Goal: Task Accomplishment & Management: Manage account settings

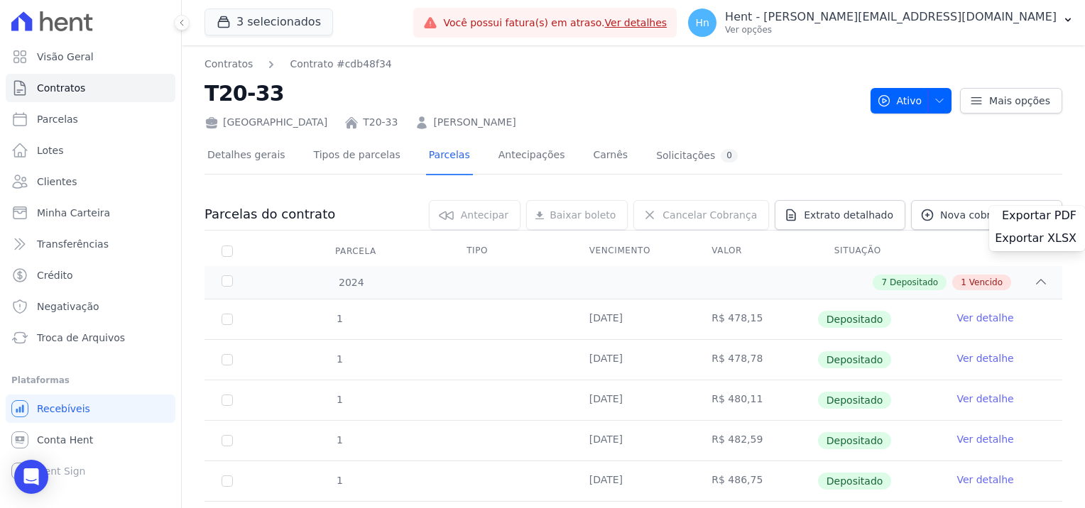
click at [807, 146] on div "Detalhes gerais Tipos de parcelas [GEOGRAPHIC_DATA] Antecipações Carnês Solicit…" at bounding box center [634, 156] width 858 height 36
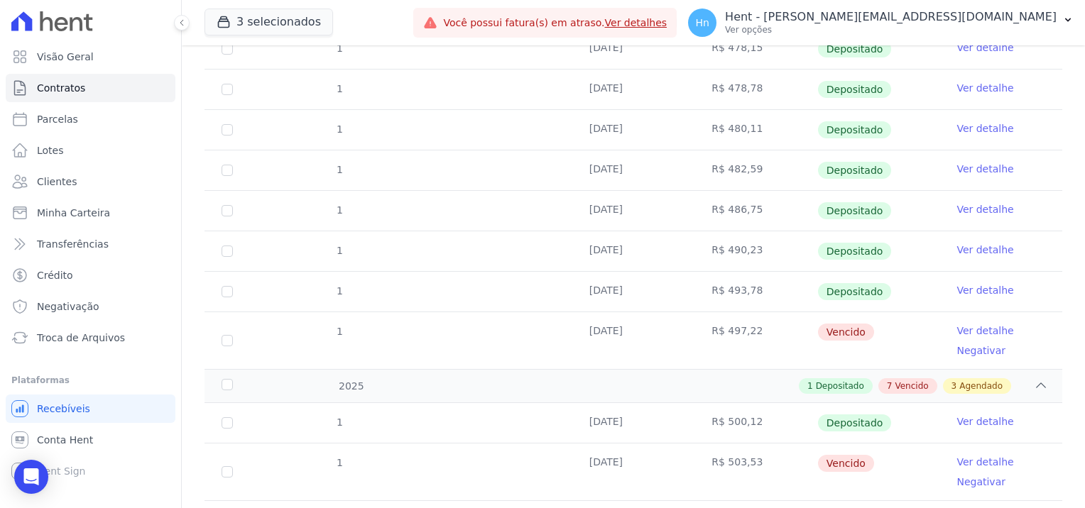
scroll to position [284, 0]
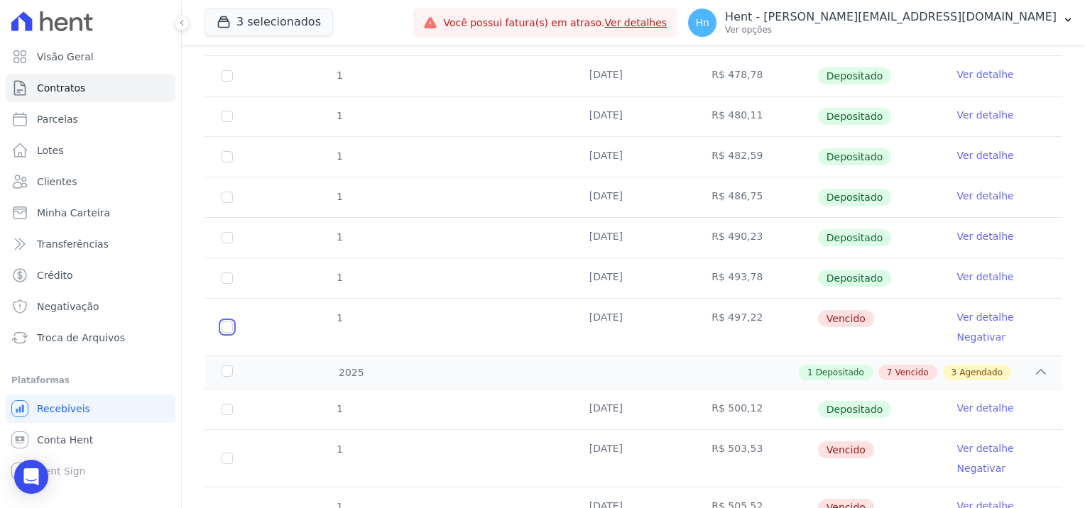
click at [229, 327] on input "checkbox" at bounding box center [227, 327] width 11 height 11
checkbox input "true"
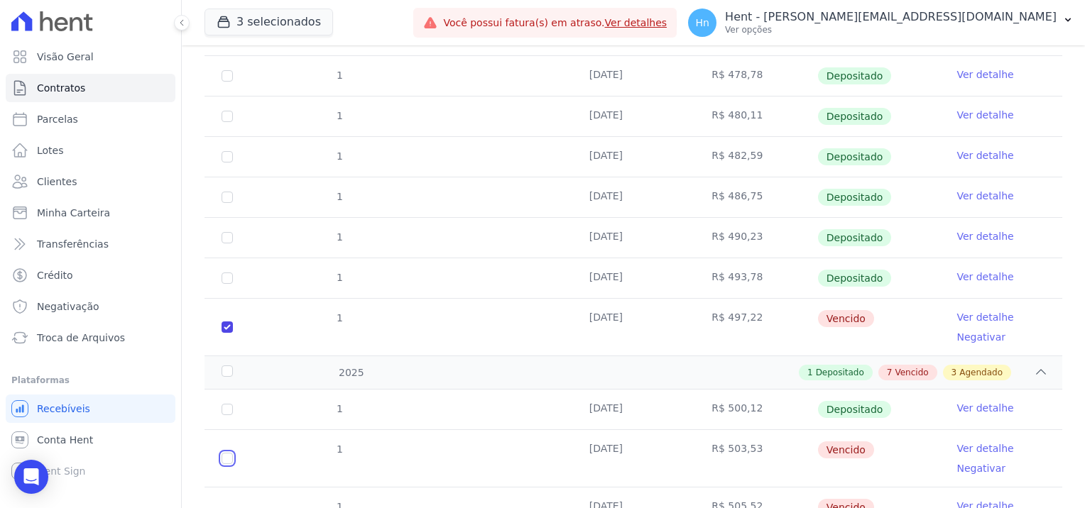
click at [229, 462] on input "checkbox" at bounding box center [227, 458] width 11 height 11
checkbox input "true"
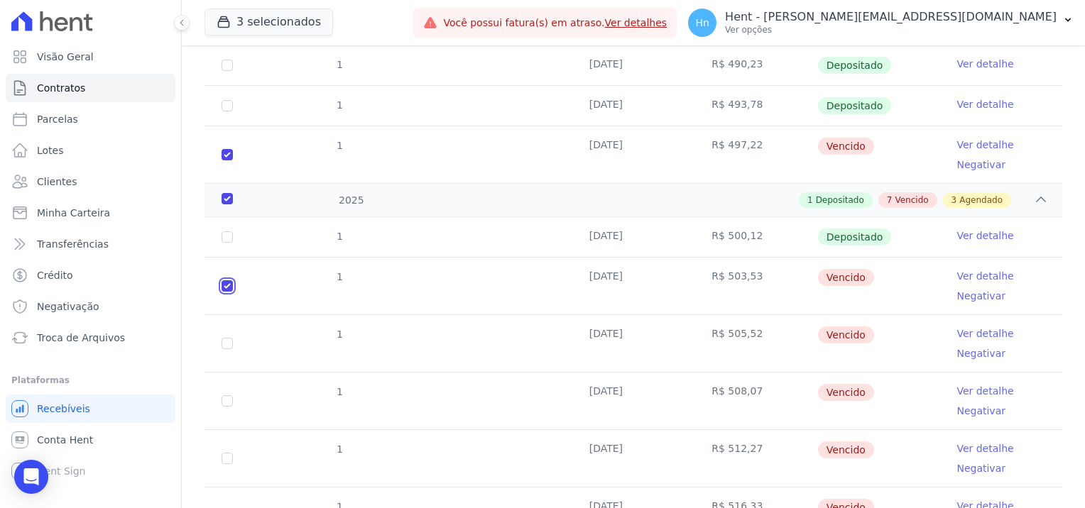
scroll to position [508, 0]
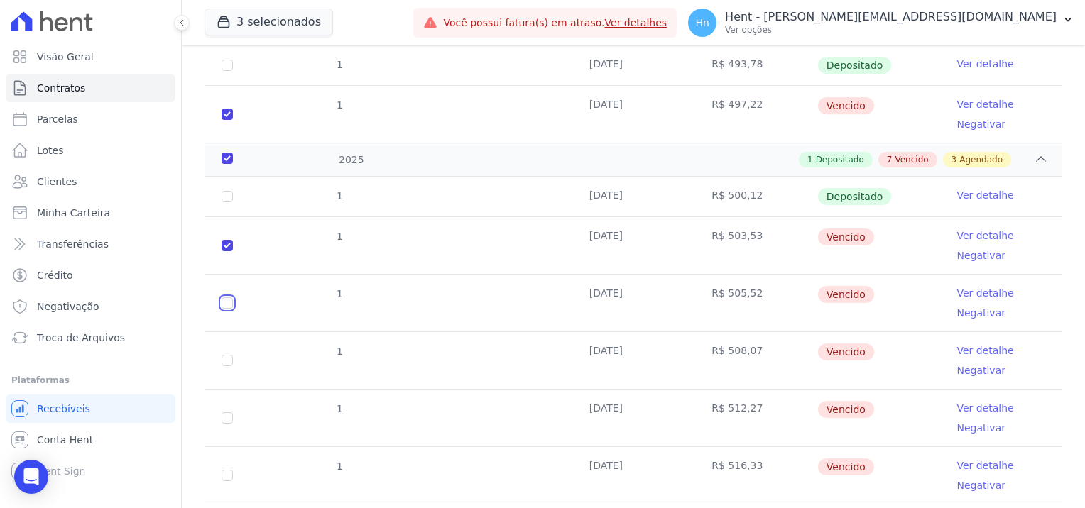
click at [224, 305] on input "checkbox" at bounding box center [227, 303] width 11 height 11
checkbox input "true"
click at [229, 357] on input "checkbox" at bounding box center [227, 360] width 11 height 11
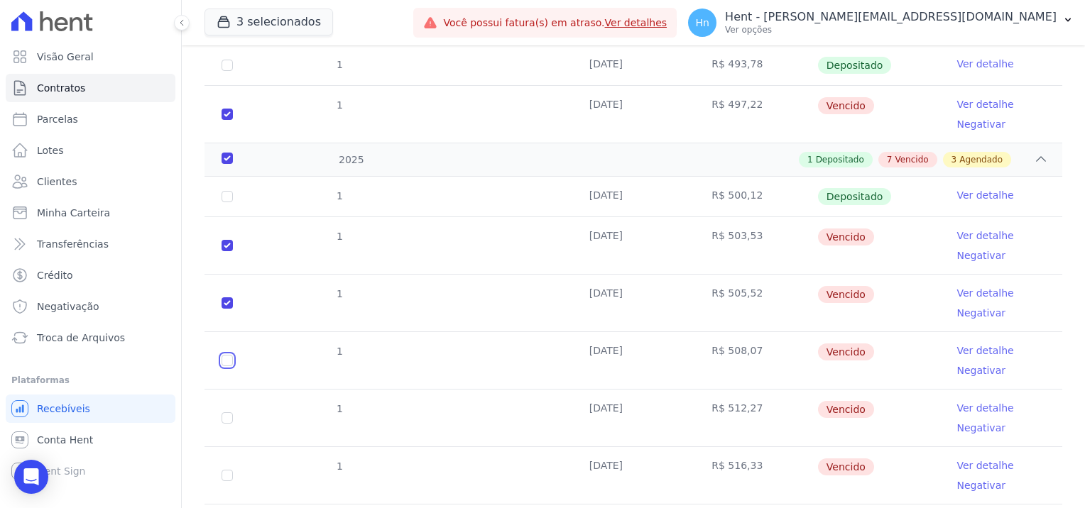
checkbox input "true"
click at [227, 418] on input "checkbox" at bounding box center [227, 418] width 11 height 11
checkbox input "true"
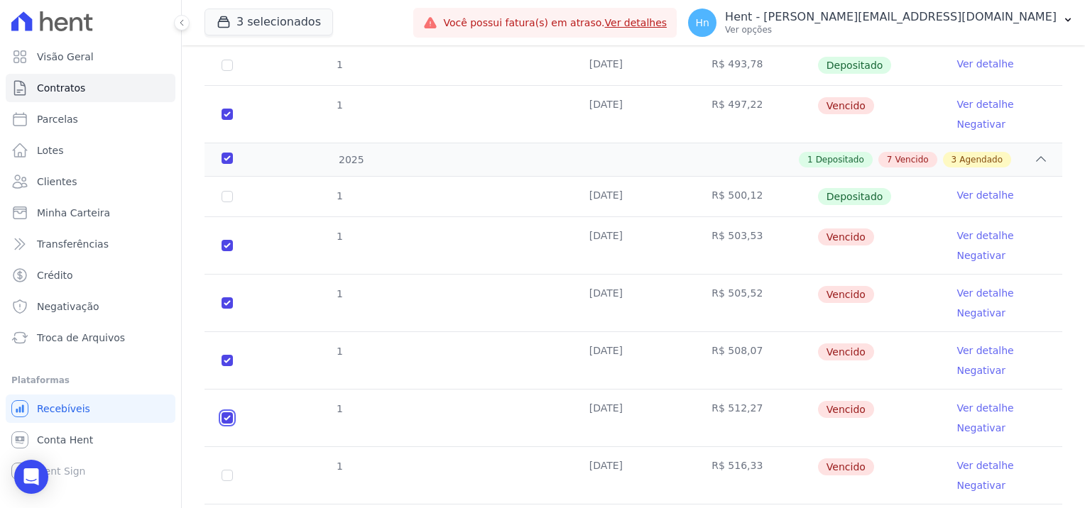
checkbox input "true"
click at [230, 471] on input "checkbox" at bounding box center [227, 475] width 11 height 11
checkbox input "true"
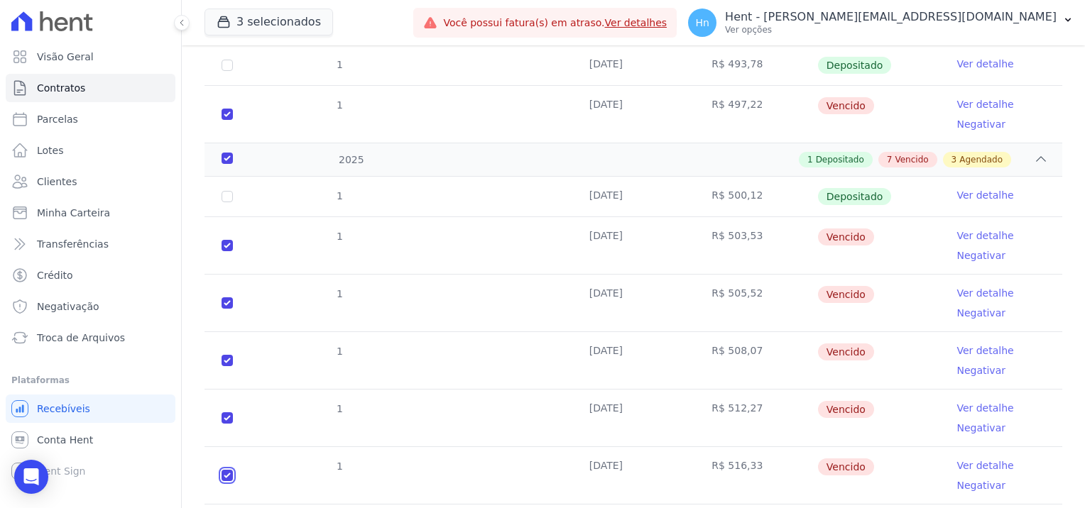
checkbox input "true"
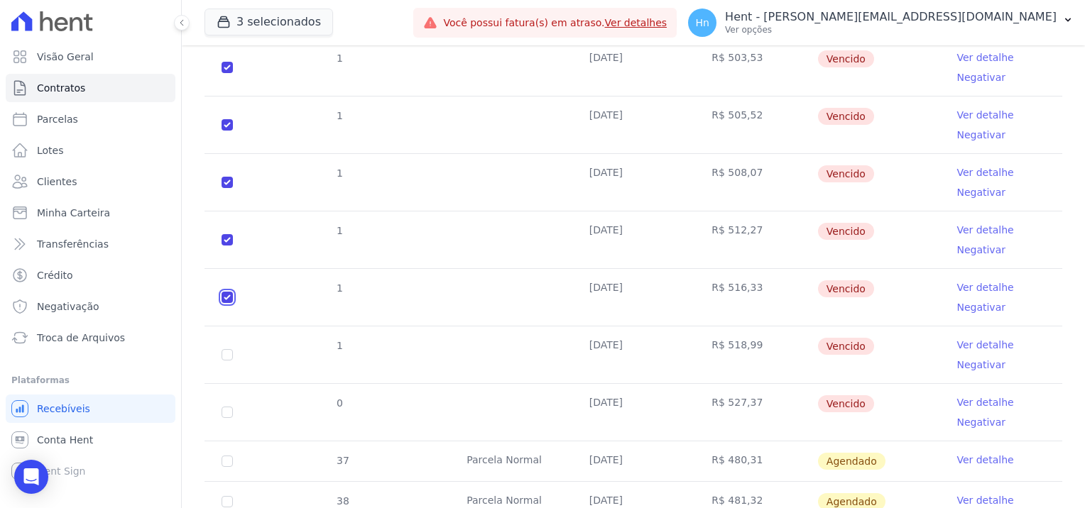
scroll to position [722, 0]
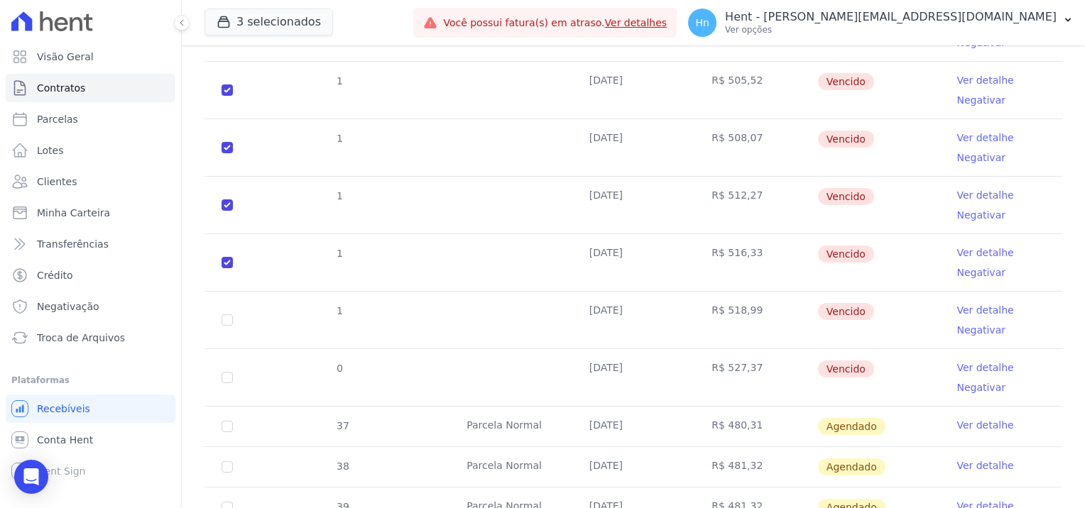
click at [232, 323] on td "1" at bounding box center [227, 320] width 45 height 57
click at [227, 378] on input "checkbox" at bounding box center [227, 377] width 11 height 11
checkbox input "true"
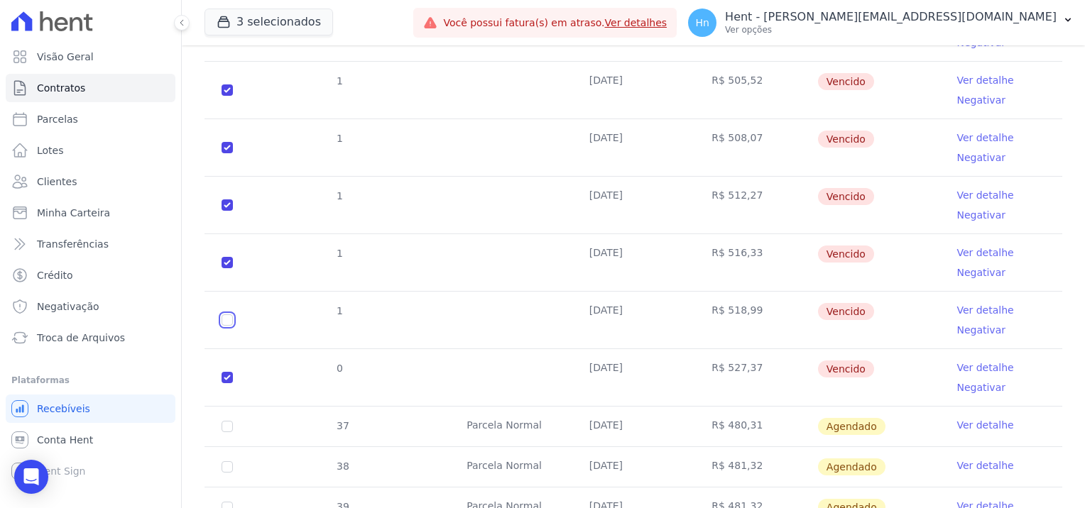
click at [224, 315] on input "checkbox" at bounding box center [227, 320] width 11 height 11
checkbox input "true"
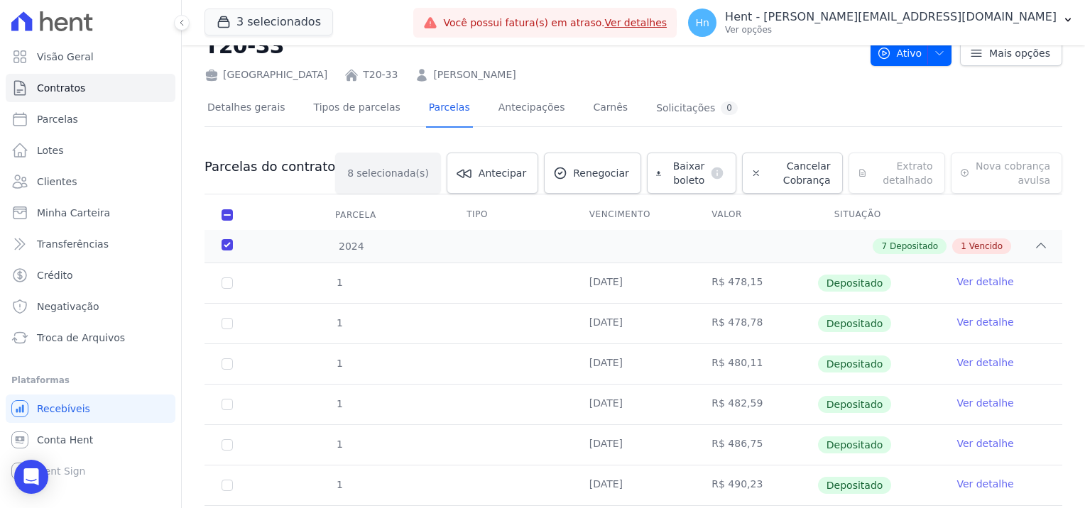
scroll to position [0, 0]
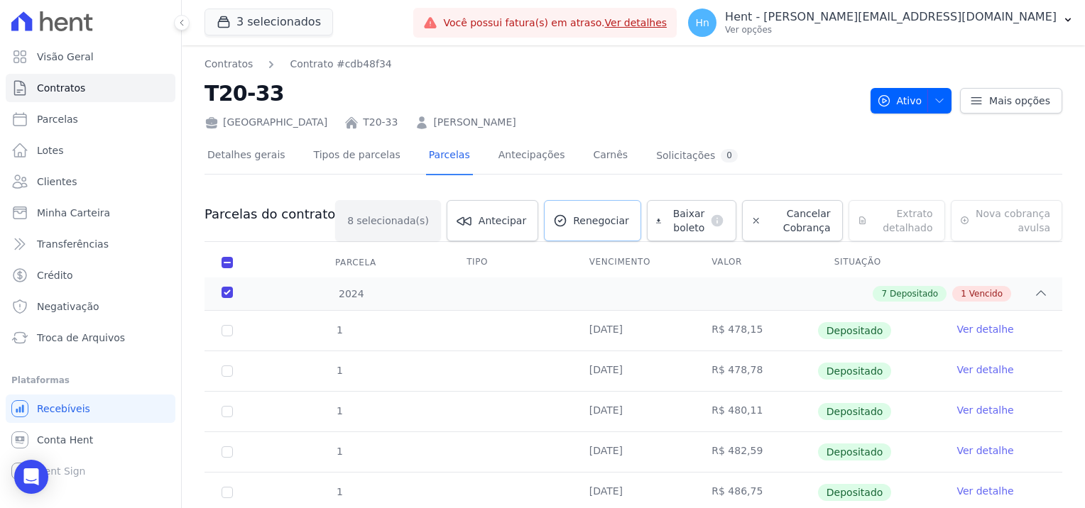
click at [573, 227] on span "Renegociar" at bounding box center [601, 221] width 56 height 14
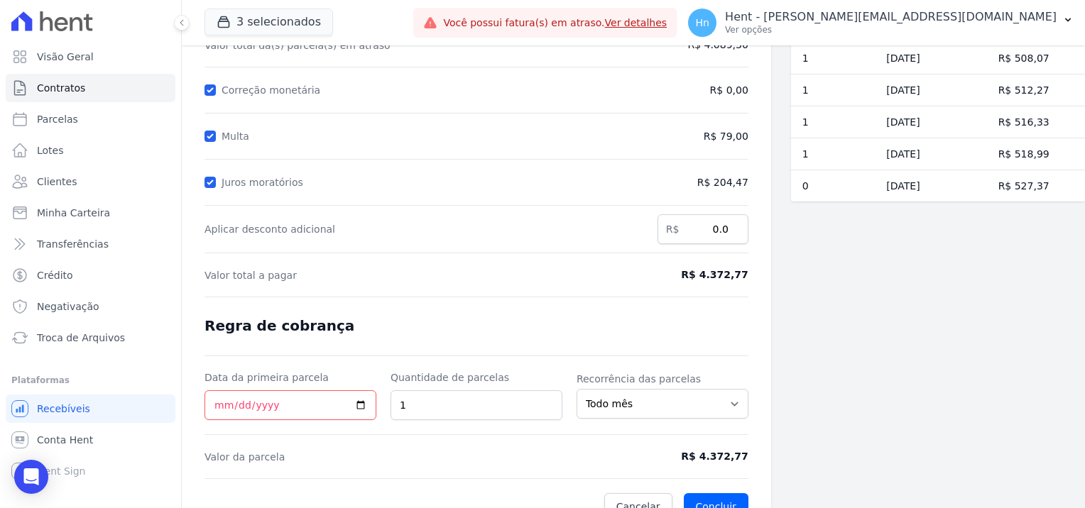
scroll to position [200, 0]
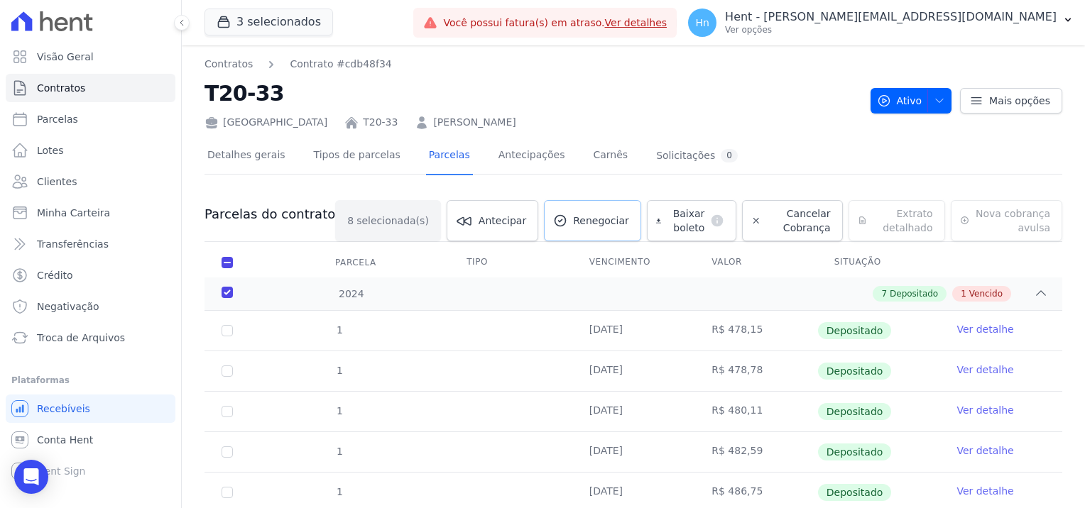
click at [573, 227] on span "Renegociar" at bounding box center [601, 221] width 56 height 14
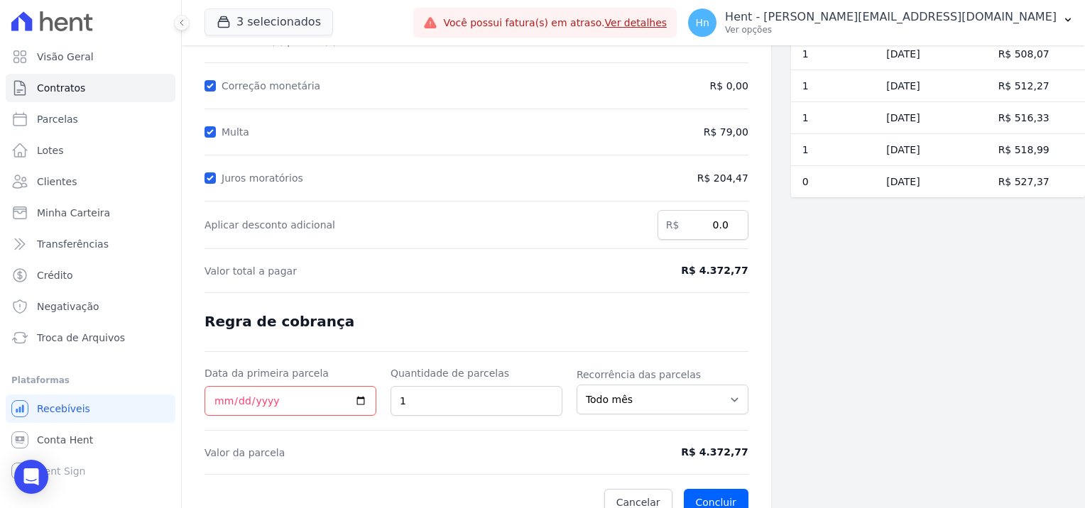
scroll to position [200, 0]
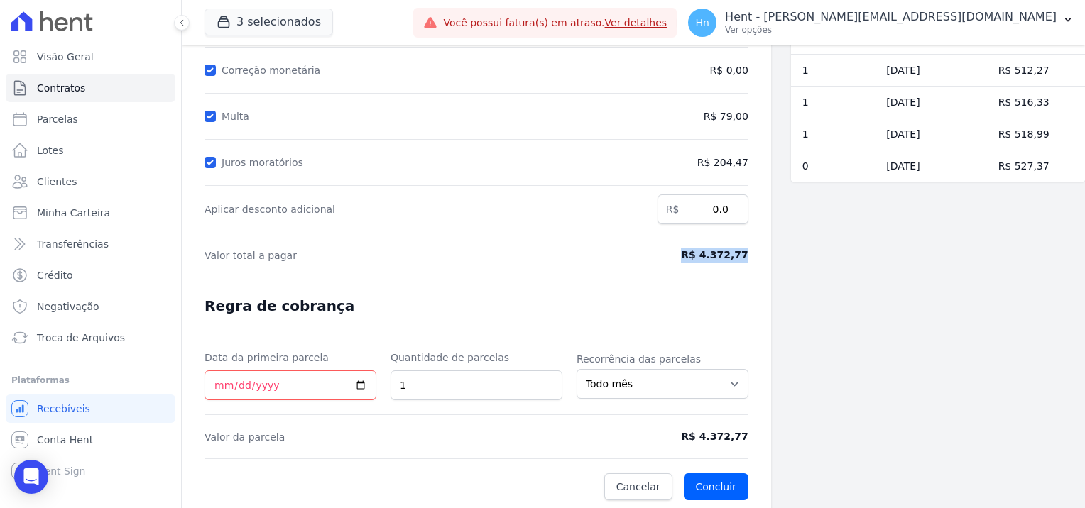
drag, startPoint x: 686, startPoint y: 256, endPoint x: 750, endPoint y: 256, distance: 63.9
click at [750, 256] on div "Contratos Contrato #cdb48f34 Renegociação de parcelas Renegociação de parcelas …" at bounding box center [476, 179] width 589 height 666
copy span "R$ 4.372,77"
click at [359, 379] on input "Data da primeira parcela" at bounding box center [291, 386] width 172 height 30
type input "[DATE]"
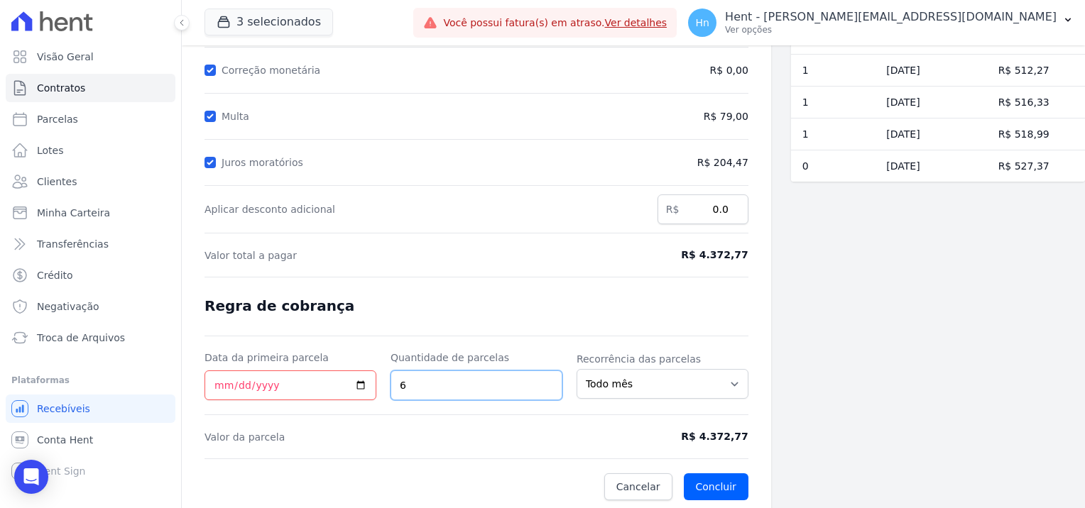
type input "6"
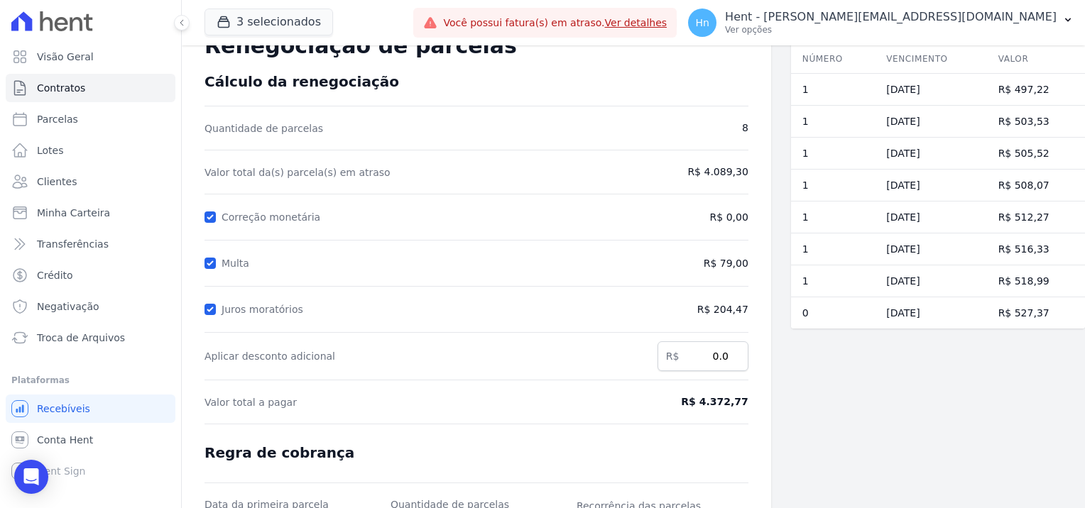
scroll to position [0, 0]
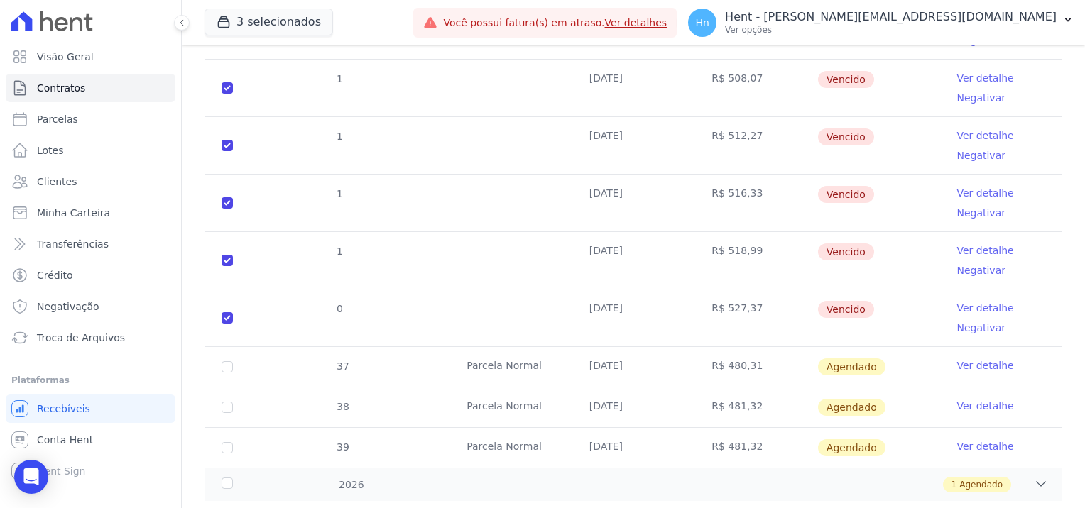
scroll to position [812, 0]
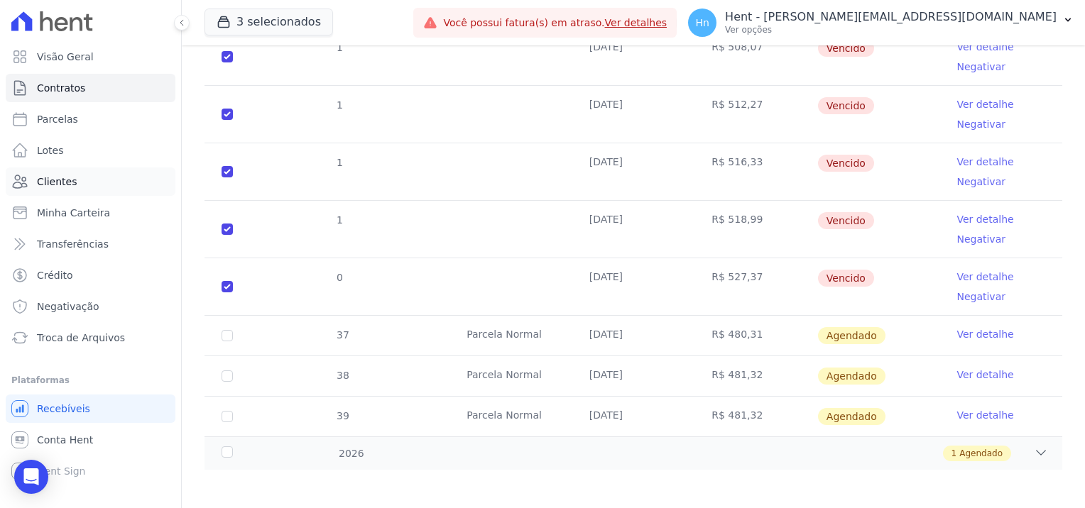
click at [98, 188] on link "Clientes" at bounding box center [91, 182] width 170 height 28
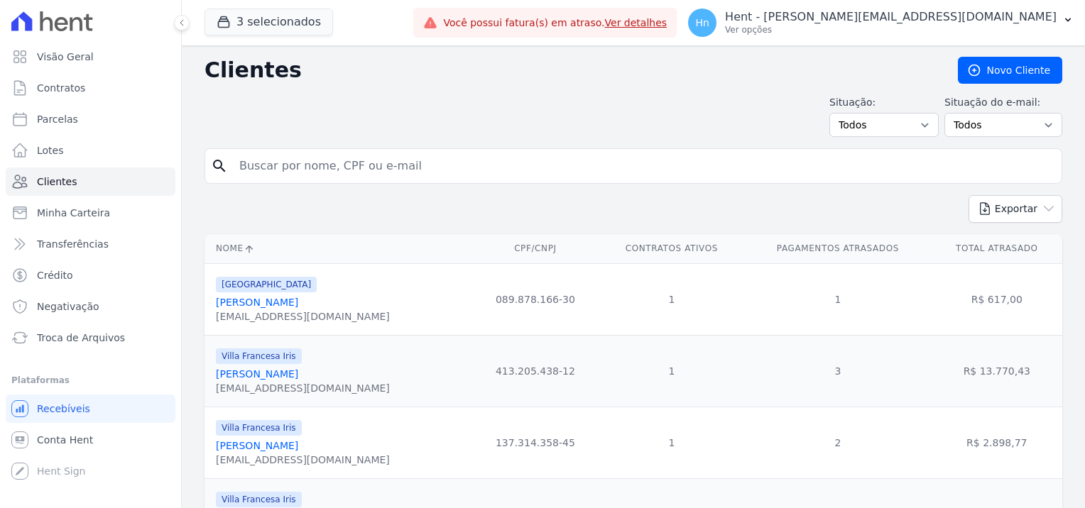
click at [424, 158] on input "search" at bounding box center [643, 166] width 825 height 28
click at [389, 160] on input "search" at bounding box center [643, 166] width 825 height 28
type input "[PERSON_NAME]"
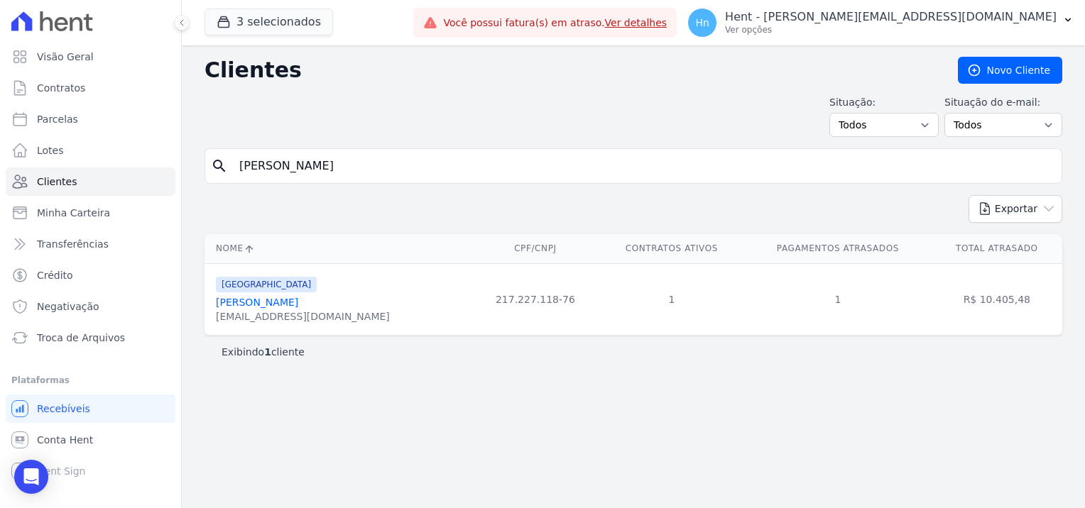
click at [298, 304] on link "[PERSON_NAME]" at bounding box center [257, 302] width 82 height 11
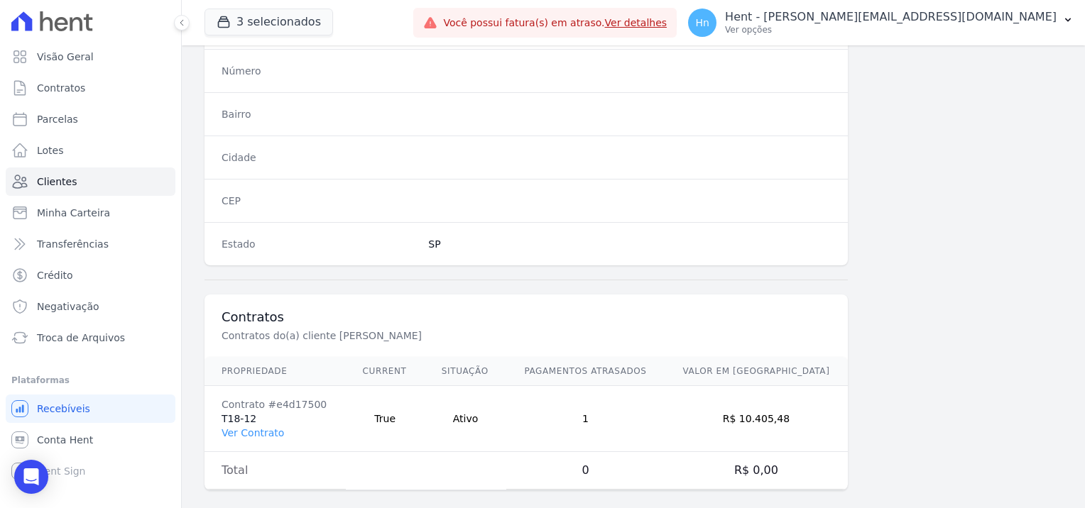
scroll to position [815, 0]
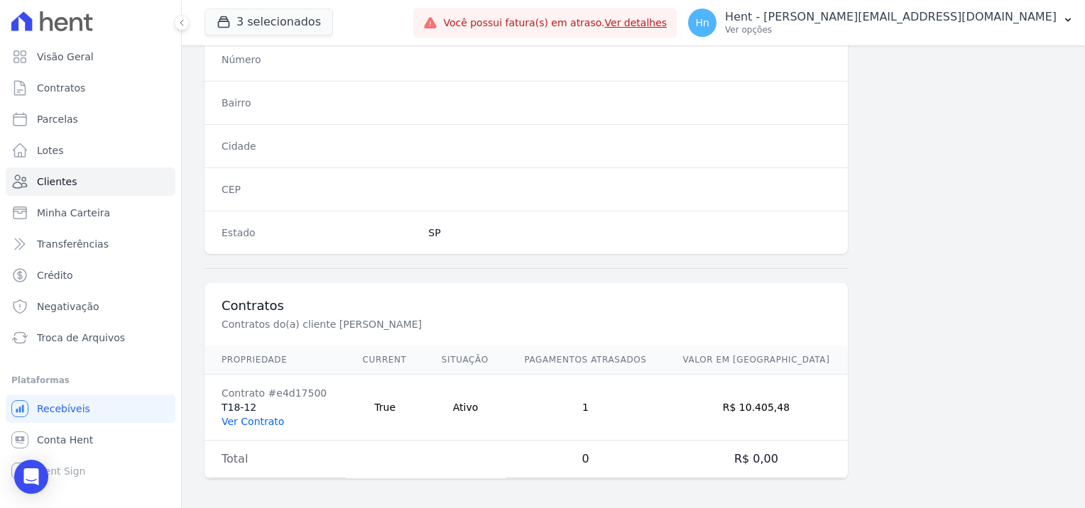
click at [253, 416] on link "Ver Contrato" at bounding box center [253, 421] width 62 height 11
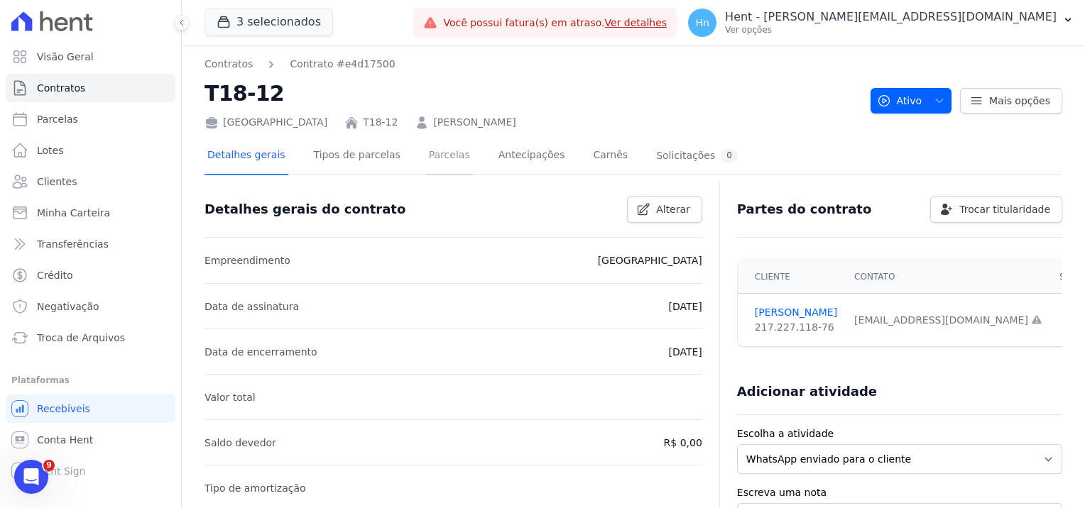
click at [426, 156] on link "Parcelas" at bounding box center [449, 157] width 47 height 38
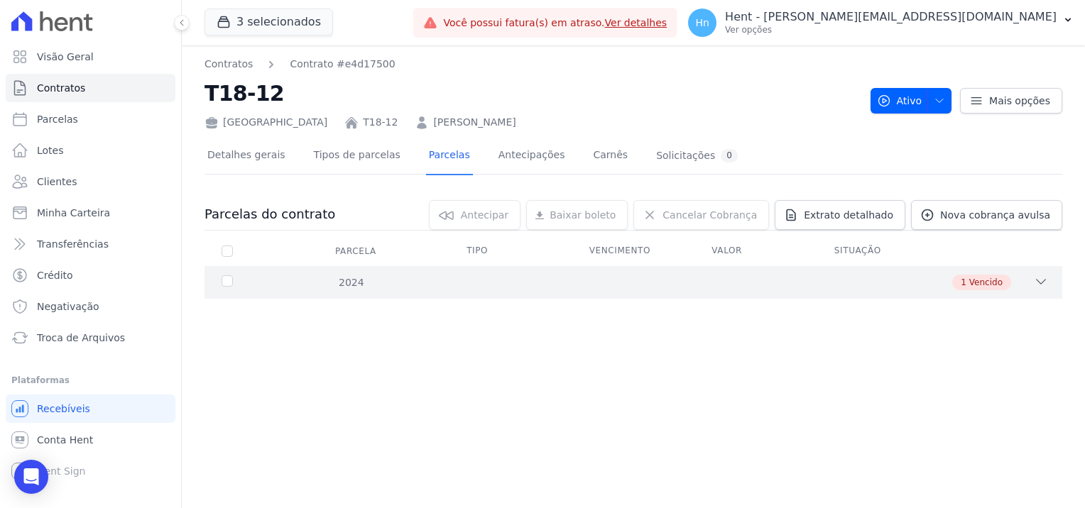
click at [1028, 278] on div "1 Vencido" at bounding box center [676, 283] width 746 height 16
click at [865, 219] on span "Extrato detalhado" at bounding box center [848, 215] width 89 height 14
click at [1037, 213] on span "Exportar PDF" at bounding box center [1039, 216] width 75 height 14
click at [409, 397] on div "Contratos Contrato #e4d17500 T18-12 [GEOGRAPHIC_DATA] T18-12 [PERSON_NAME] Ativ…" at bounding box center [633, 276] width 903 height 463
click at [85, 201] on link "Minha Carteira" at bounding box center [91, 213] width 170 height 28
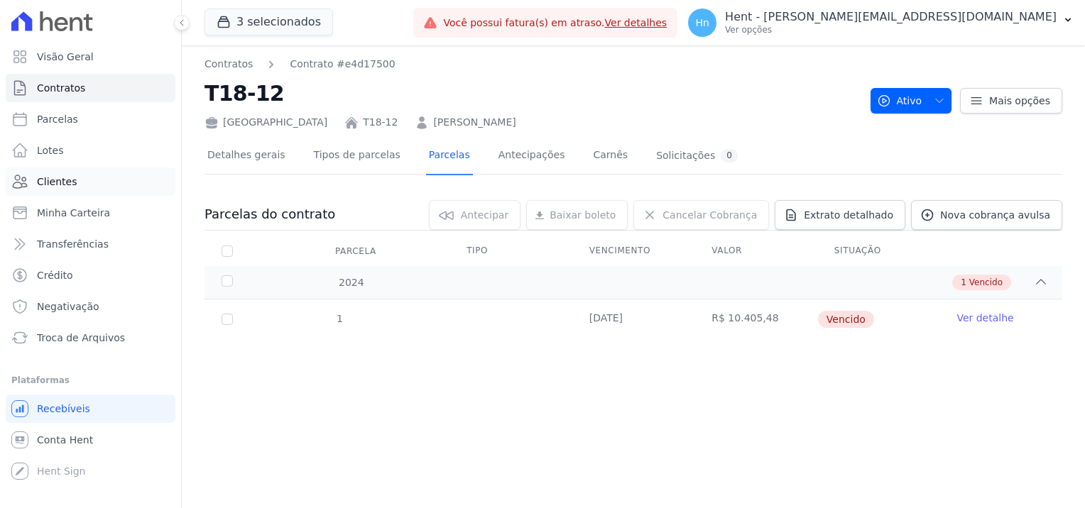
click at [82, 187] on link "Clientes" at bounding box center [91, 182] width 170 height 28
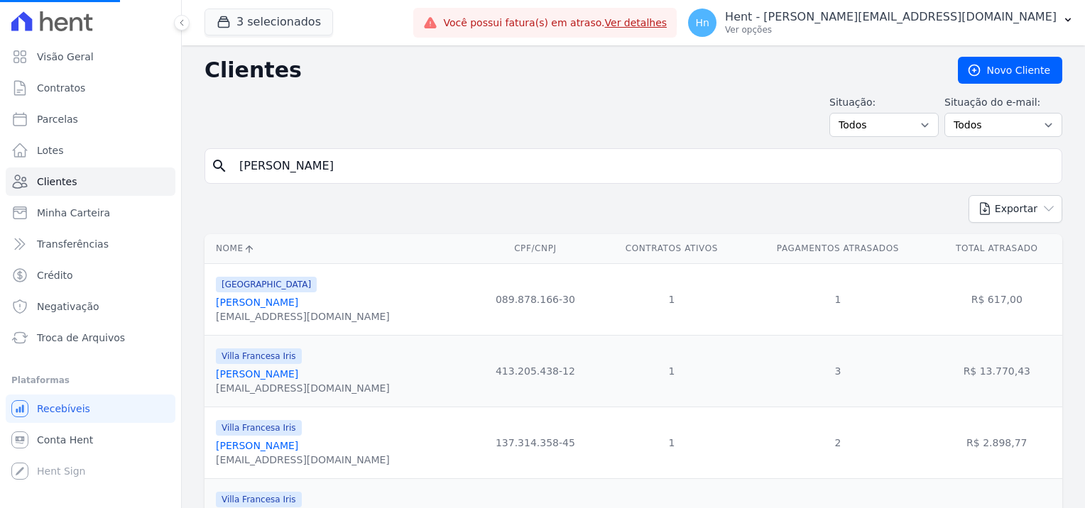
click at [428, 171] on input "[PERSON_NAME]" at bounding box center [643, 166] width 825 height 28
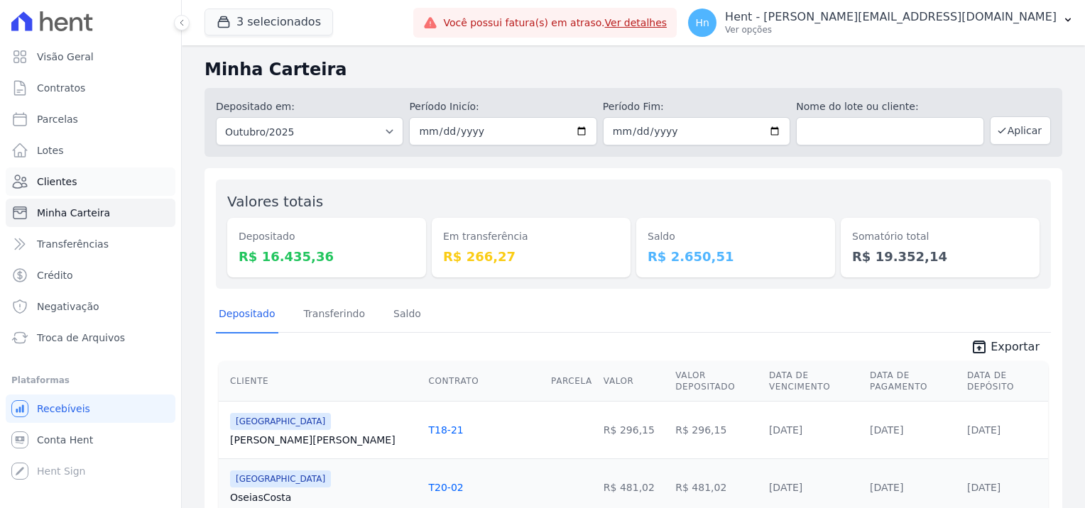
click at [67, 189] on link "Clientes" at bounding box center [91, 182] width 170 height 28
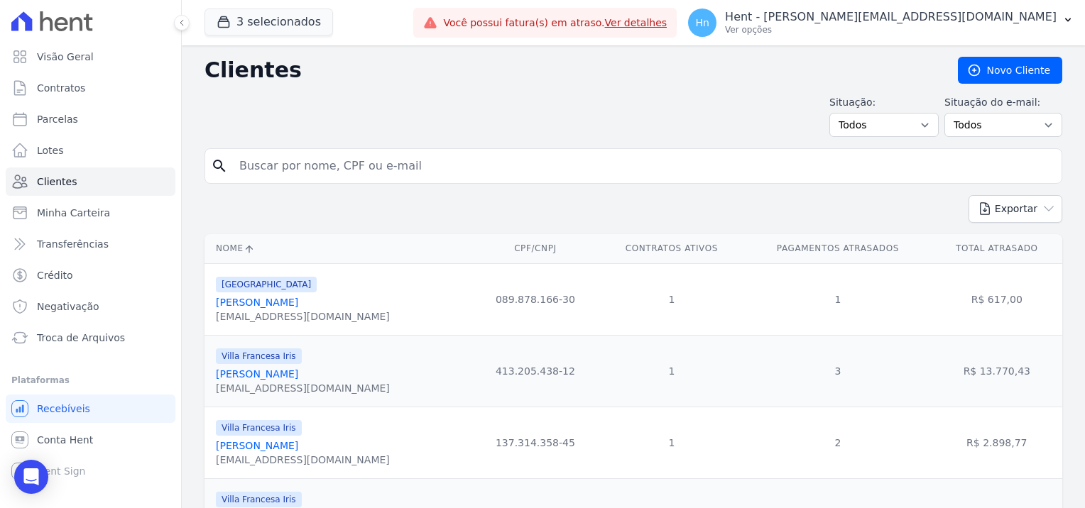
click at [381, 170] on input "search" at bounding box center [643, 166] width 825 height 28
paste input "[PERSON_NAME]"
type input "[PERSON_NAME]"
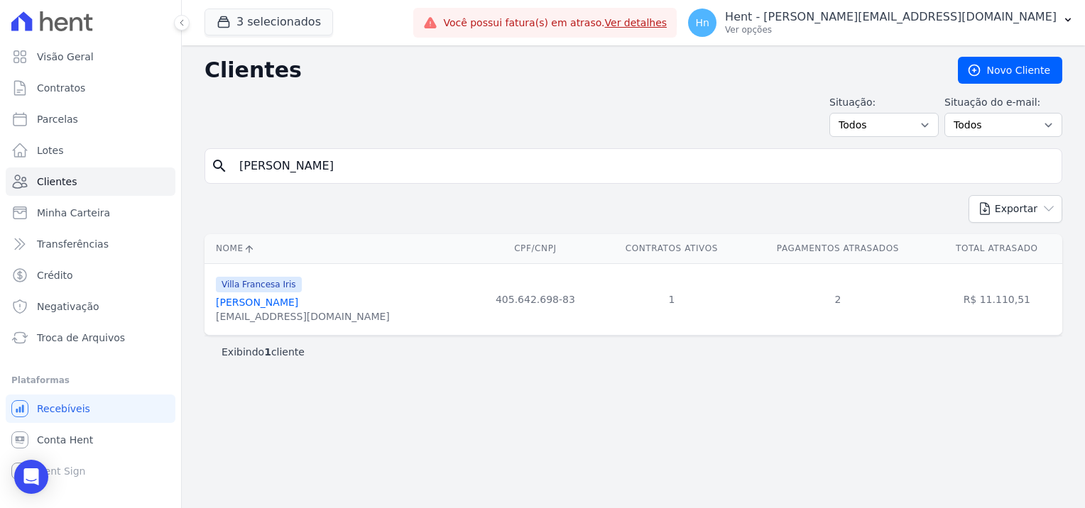
click at [252, 303] on link "[PERSON_NAME]" at bounding box center [257, 302] width 82 height 11
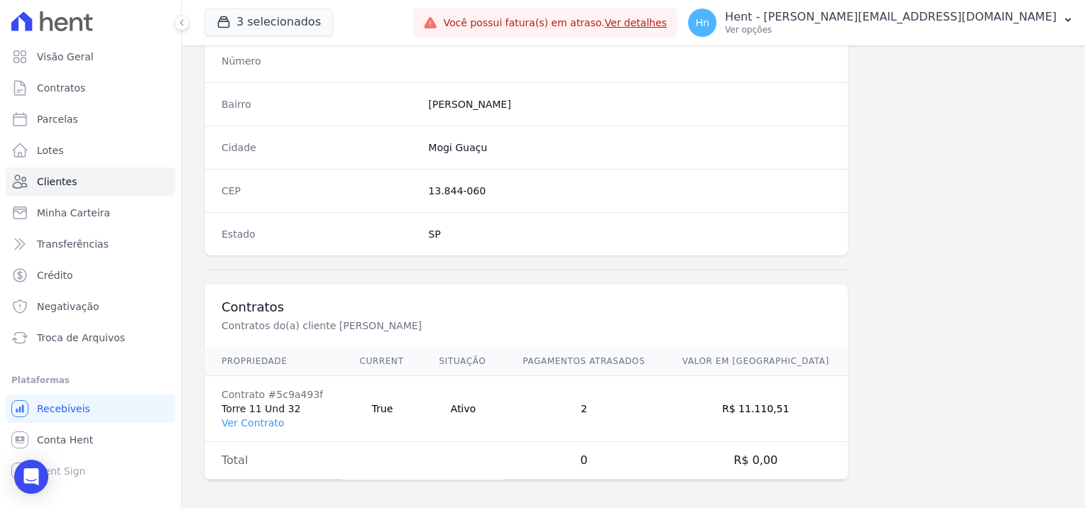
scroll to position [815, 0]
click at [254, 418] on link "Ver Contrato" at bounding box center [253, 421] width 62 height 11
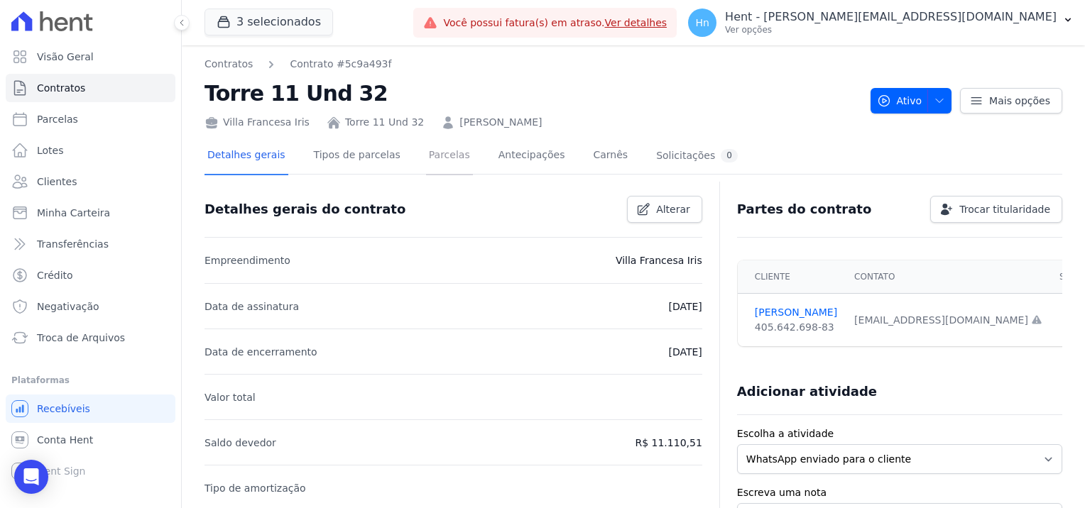
click at [440, 153] on link "Parcelas" at bounding box center [449, 157] width 47 height 38
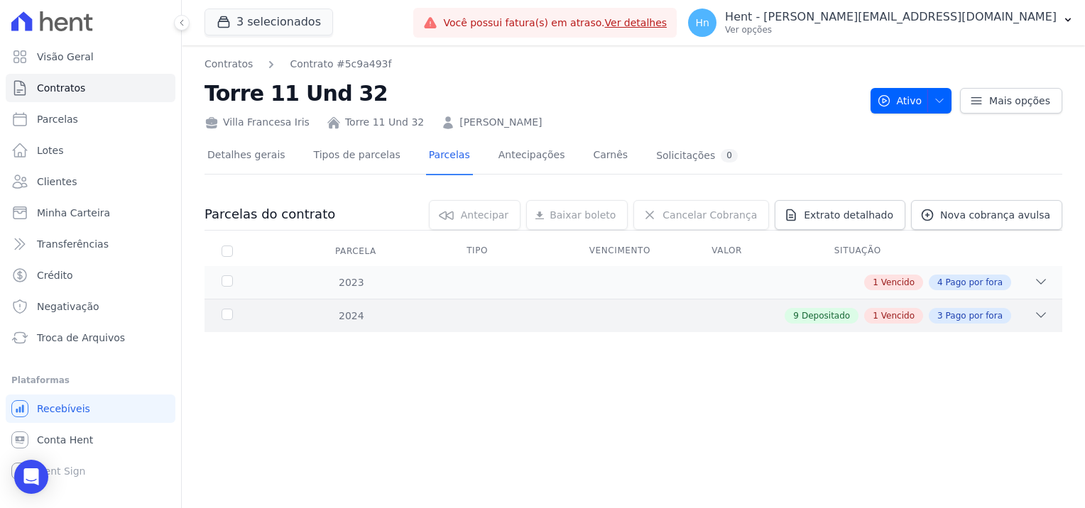
click at [1050, 312] on div "2024 9 Depositado 1 Vencido 3 Pago por fora" at bounding box center [634, 315] width 858 height 33
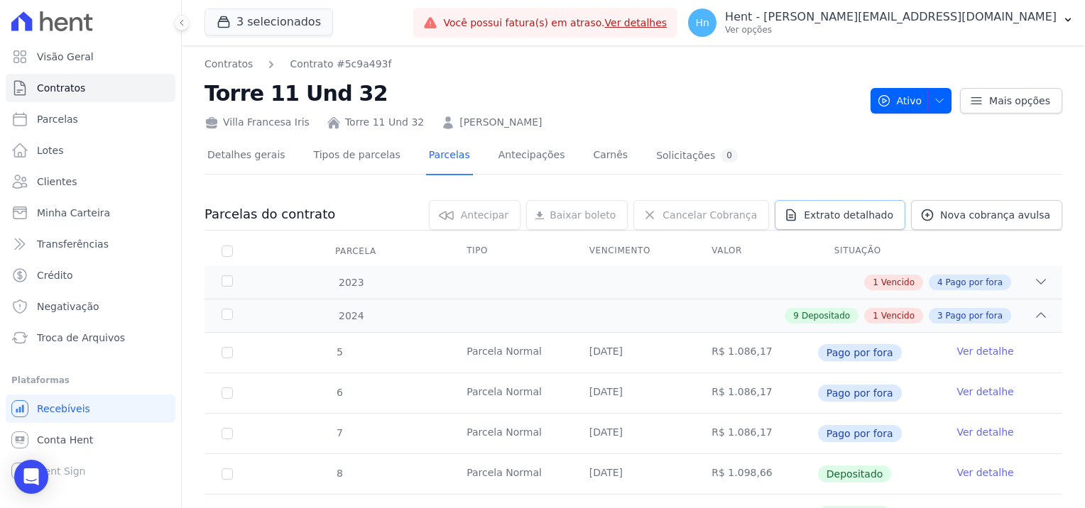
drag, startPoint x: 849, startPoint y: 216, endPoint x: 896, endPoint y: 227, distance: 48.2
click at [849, 216] on span "Extrato detalhado" at bounding box center [848, 215] width 89 height 14
click at [1027, 206] on div "Exportar PDF" at bounding box center [1037, 217] width 96 height 23
drag, startPoint x: 1035, startPoint y: 214, endPoint x: 1084, endPoint y: 191, distance: 54.3
click at [1035, 215] on span "Exportar PDF" at bounding box center [1039, 216] width 75 height 14
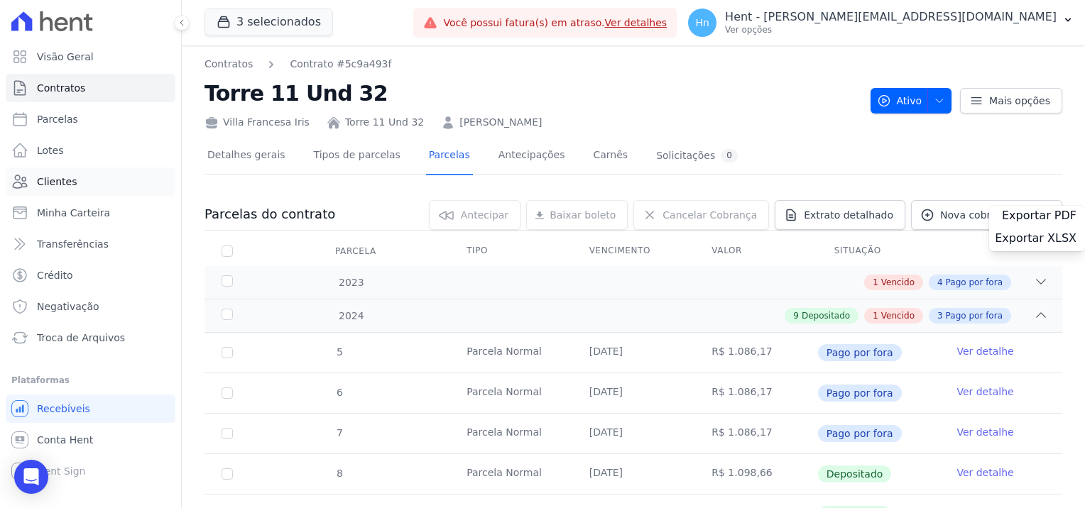
click at [79, 176] on link "Clientes" at bounding box center [91, 182] width 170 height 28
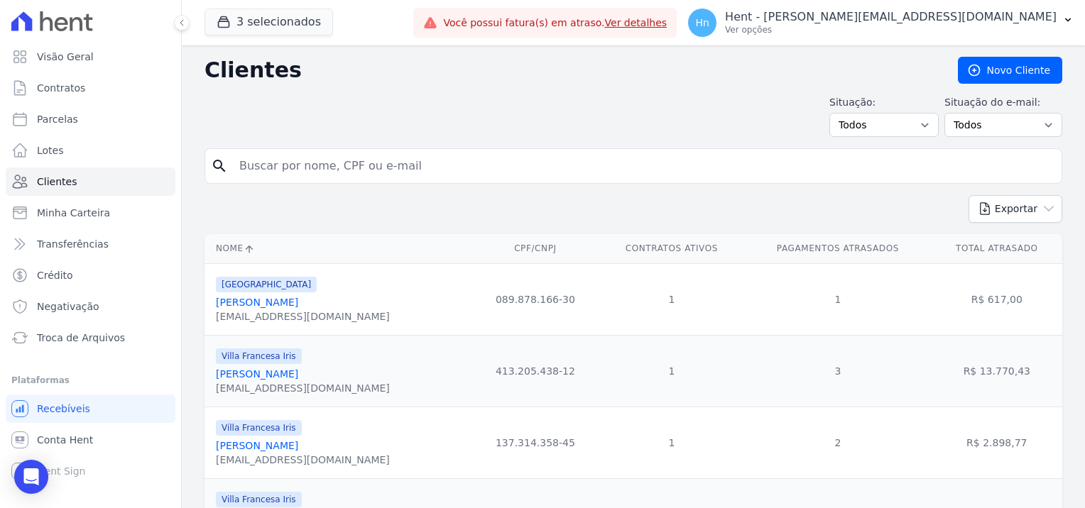
click at [307, 168] on input "search" at bounding box center [643, 166] width 825 height 28
paste input "[PERSON_NAME]"
type input "[PERSON_NAME]"
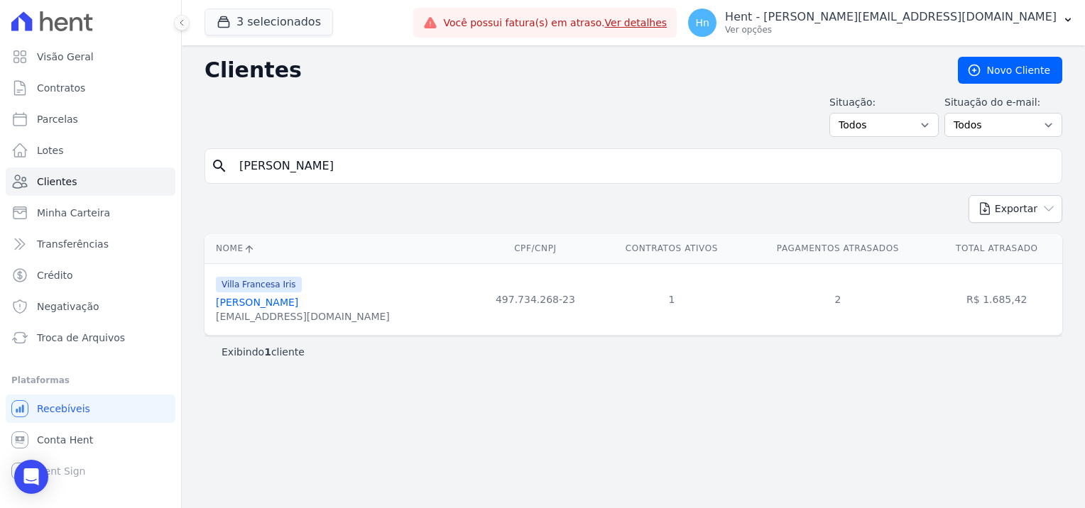
click at [280, 299] on link "[PERSON_NAME]" at bounding box center [257, 302] width 82 height 11
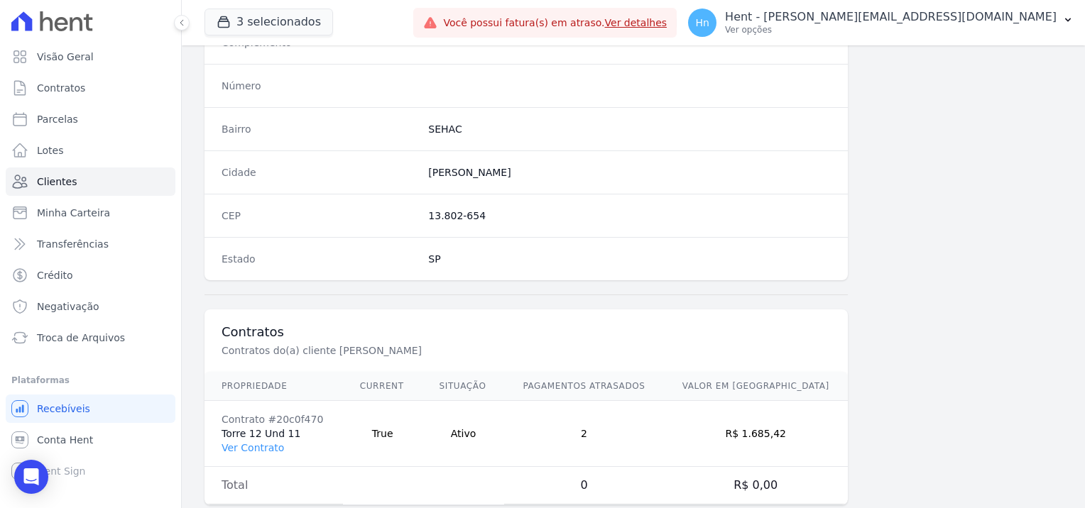
scroll to position [815, 0]
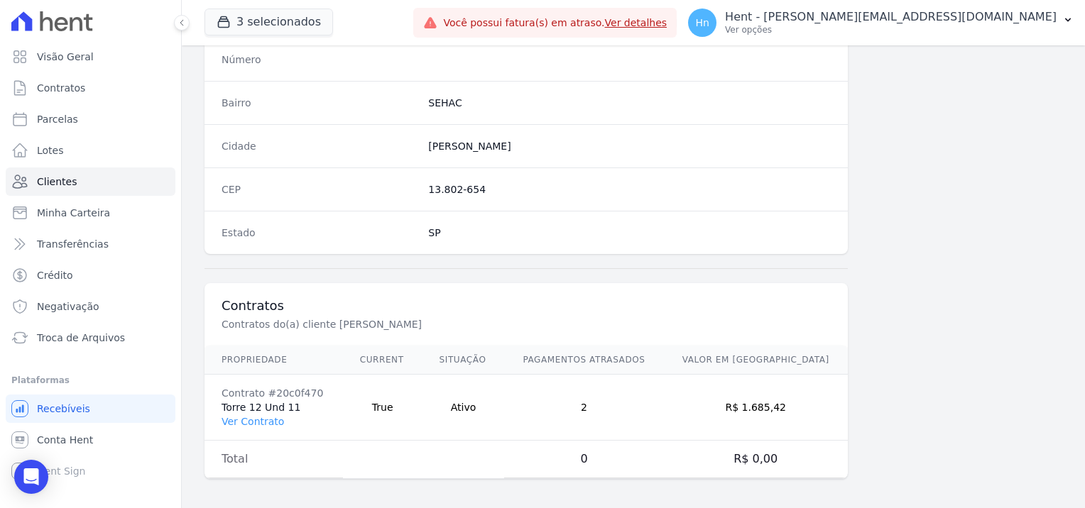
drag, startPoint x: 301, startPoint y: 403, endPoint x: 236, endPoint y: 403, distance: 64.6
click at [236, 403] on td "Contrato #20c0f470 Torre 12 Und 11 Ver Contrato" at bounding box center [274, 408] width 138 height 66
drag, startPoint x: 236, startPoint y: 403, endPoint x: 293, endPoint y: 410, distance: 56.5
click at [293, 409] on td "Contrato #20c0f470 Torre 12 Und 11 Ver Contrato" at bounding box center [274, 408] width 138 height 66
click at [265, 422] on td "Contrato #20c0f470 Torre 12 Und 11 Ver Contrato" at bounding box center [274, 408] width 138 height 66
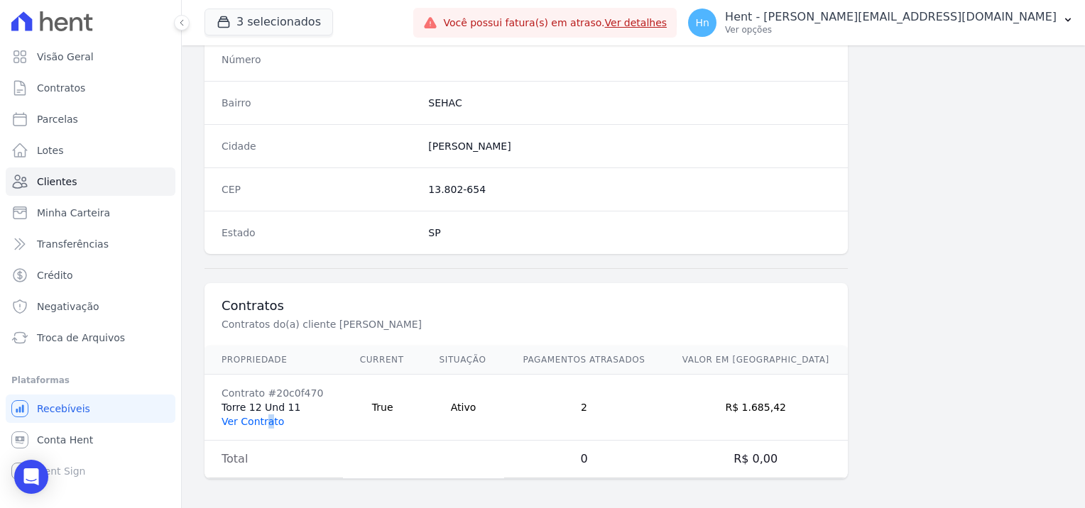
click at [261, 418] on link "Ver Contrato" at bounding box center [253, 421] width 62 height 11
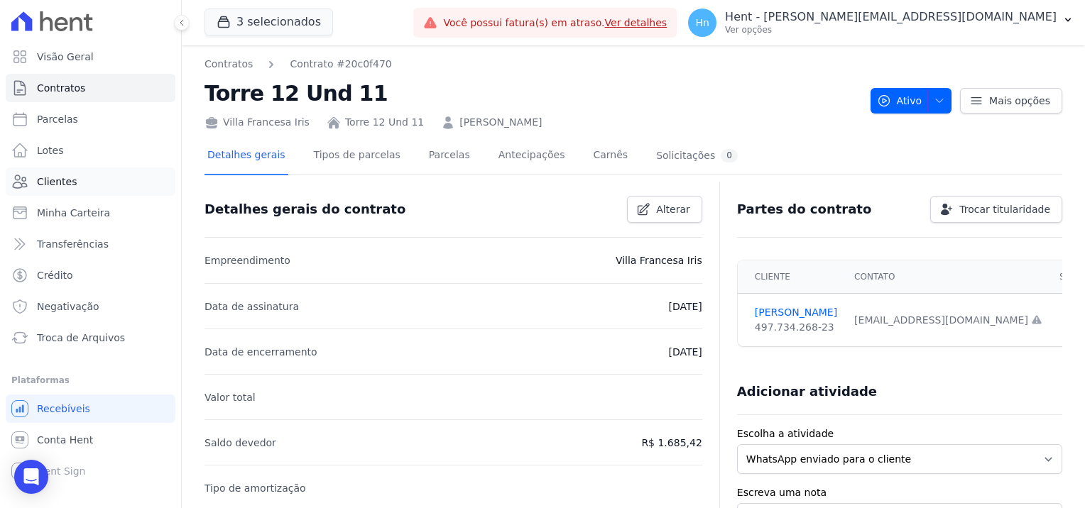
click at [90, 178] on link "Clientes" at bounding box center [91, 182] width 170 height 28
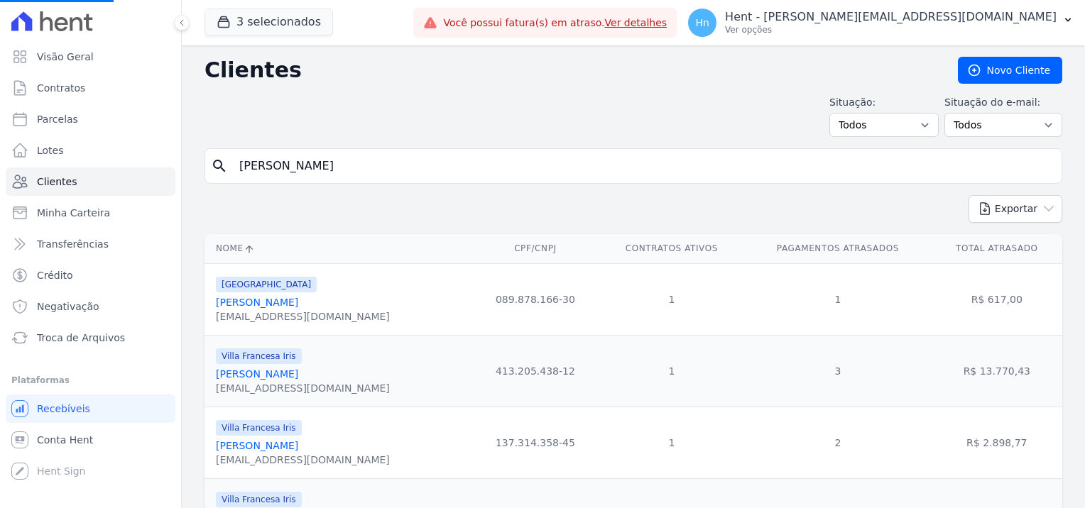
drag, startPoint x: 365, startPoint y: 170, endPoint x: 194, endPoint y: 171, distance: 171.1
type input "o"
paste input "7757667550"
type input "07757667550"
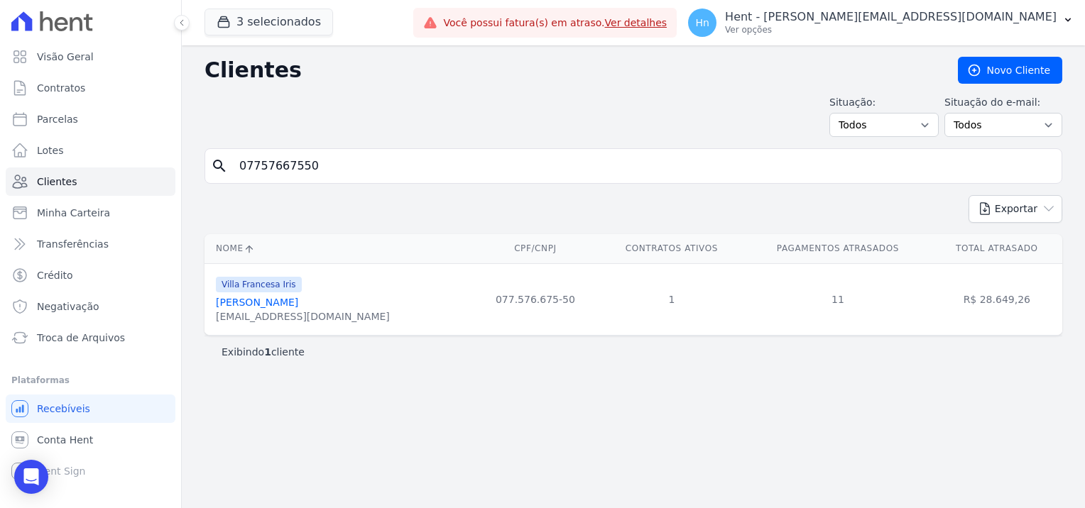
drag, startPoint x: 317, startPoint y: 319, endPoint x: 298, endPoint y: 318, distance: 18.5
click at [298, 318] on div "[EMAIL_ADDRESS][DOMAIN_NAME]" at bounding box center [303, 317] width 174 height 14
